Goal: Task Accomplishment & Management: Complete application form

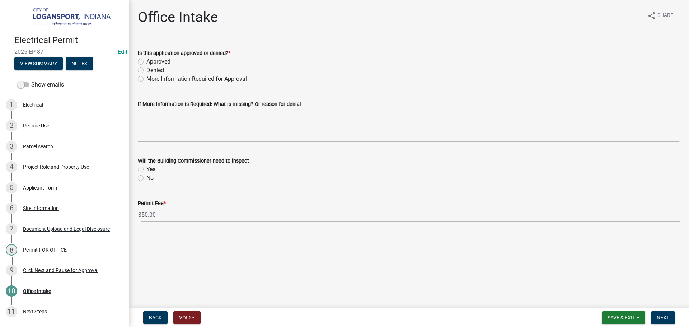
click at [146, 60] on label "Approved" at bounding box center [158, 61] width 24 height 9
click at [146, 60] on input "Approved" at bounding box center [148, 59] width 5 height 5
radio input "true"
click at [146, 179] on label "No" at bounding box center [149, 178] width 7 height 9
click at [146, 178] on input "No" at bounding box center [148, 176] width 5 height 5
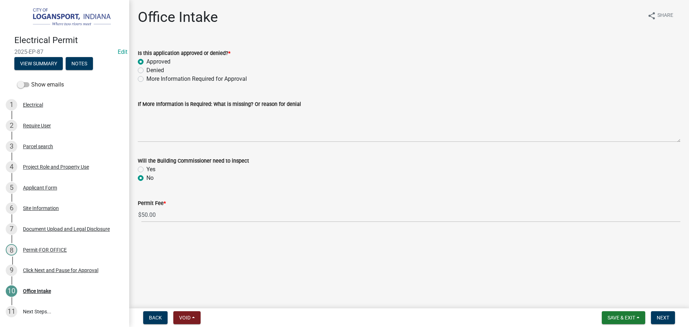
radio input "true"
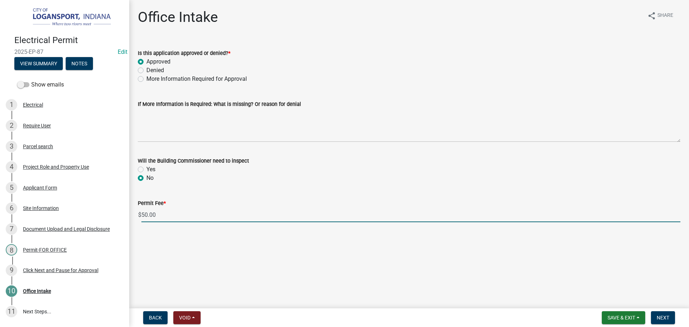
click at [150, 215] on input "50.00" at bounding box center [410, 214] width 539 height 15
click at [150, 214] on input "50.00" at bounding box center [410, 214] width 539 height 15
click at [152, 214] on input "50.00" at bounding box center [410, 214] width 539 height 15
type input "0"
click at [662, 316] on span "Next" at bounding box center [663, 318] width 13 height 6
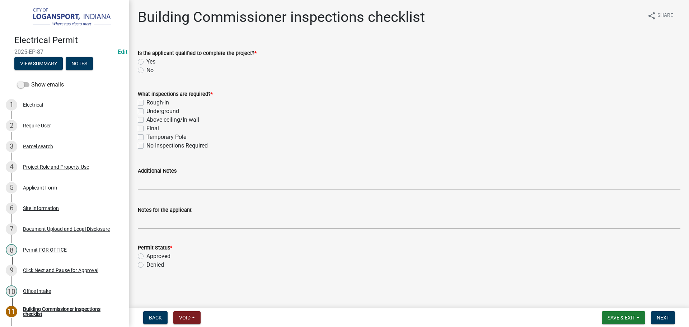
click at [146, 62] on label "Yes" at bounding box center [150, 61] width 9 height 9
click at [146, 62] on input "Yes" at bounding box center [148, 59] width 5 height 5
radio input "true"
click at [141, 149] on div "No Inspections Required" at bounding box center [409, 145] width 543 height 9
click at [137, 139] on div "What inspections are required? * Rough-in Underground Above-ceiling/In-wall Fin…" at bounding box center [409, 115] width 554 height 69
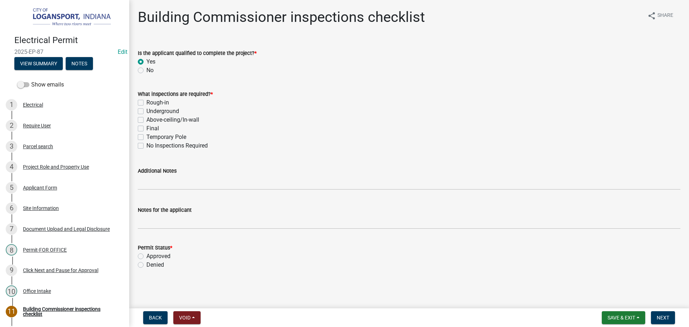
click at [146, 145] on label "No Inspections Required" at bounding box center [176, 145] width 61 height 9
click at [146, 145] on input "No Inspections Required" at bounding box center [148, 143] width 5 height 5
checkbox input "true"
checkbox input "false"
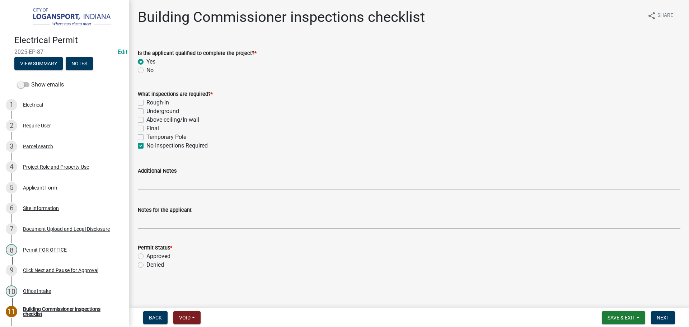
checkbox input "false"
checkbox input "true"
click at [146, 257] on label "Approved" at bounding box center [158, 256] width 24 height 9
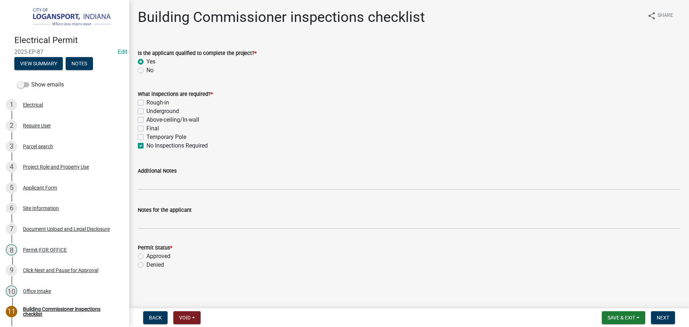
click at [146, 257] on input "Approved" at bounding box center [148, 254] width 5 height 5
radio input "true"
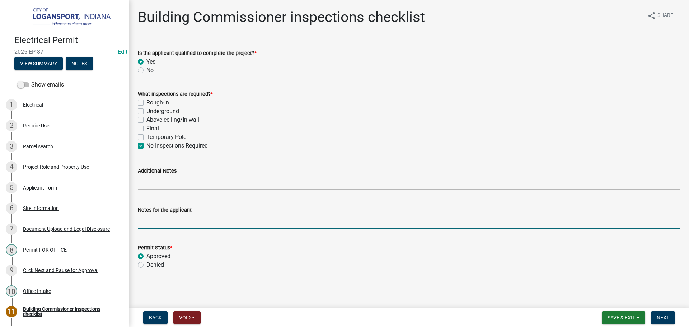
click at [184, 220] on input "Notes for the applicant" at bounding box center [409, 221] width 543 height 15
type input "LU inspection only"
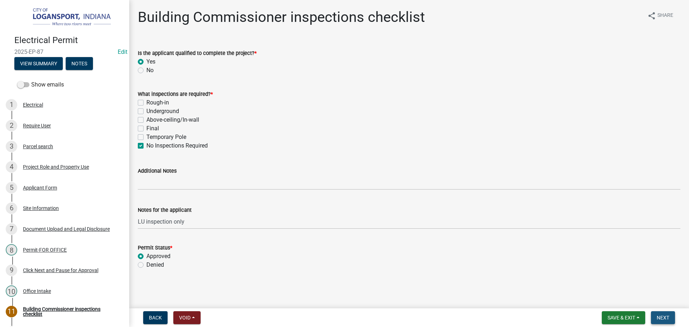
click at [668, 320] on span "Next" at bounding box center [663, 318] width 13 height 6
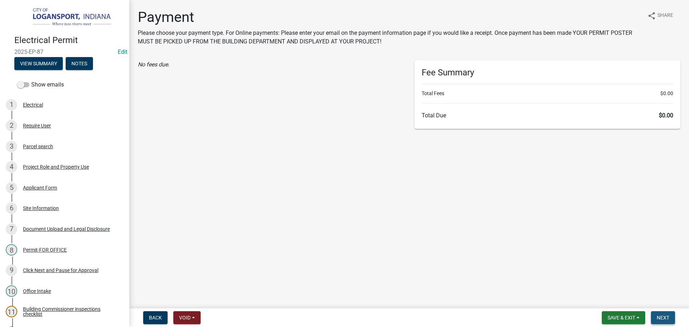
click at [664, 315] on span "Next" at bounding box center [663, 318] width 13 height 6
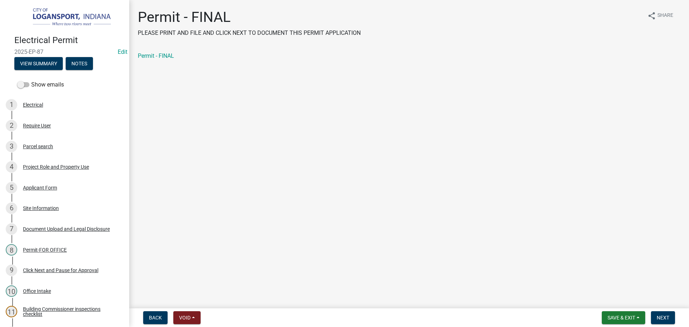
click at [159, 50] on div "Permit - FINAL PLEASE PRINT AND FILE AND CLICK NEXT TO DOCUMENT THIS PERMIT APP…" at bounding box center [409, 41] width 554 height 64
click at [162, 59] on link "Permit - FINAL" at bounding box center [156, 55] width 36 height 7
click at [669, 318] on button "Next" at bounding box center [663, 317] width 24 height 13
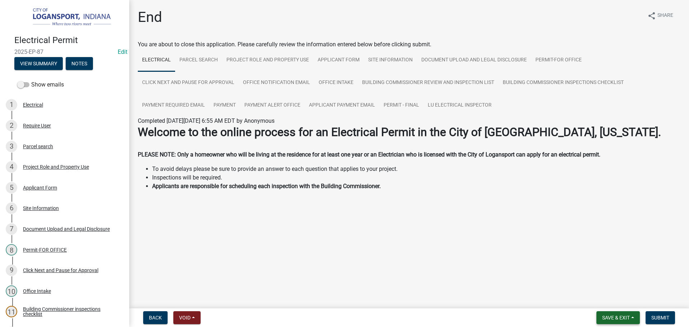
click at [632, 316] on button "Save & Exit" at bounding box center [618, 317] width 43 height 13
click at [629, 304] on button "Save & Exit" at bounding box center [611, 298] width 57 height 17
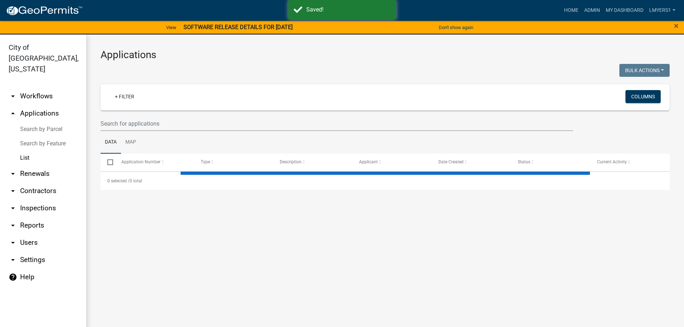
select select "3: 100"
